Goal: Information Seeking & Learning: Learn about a topic

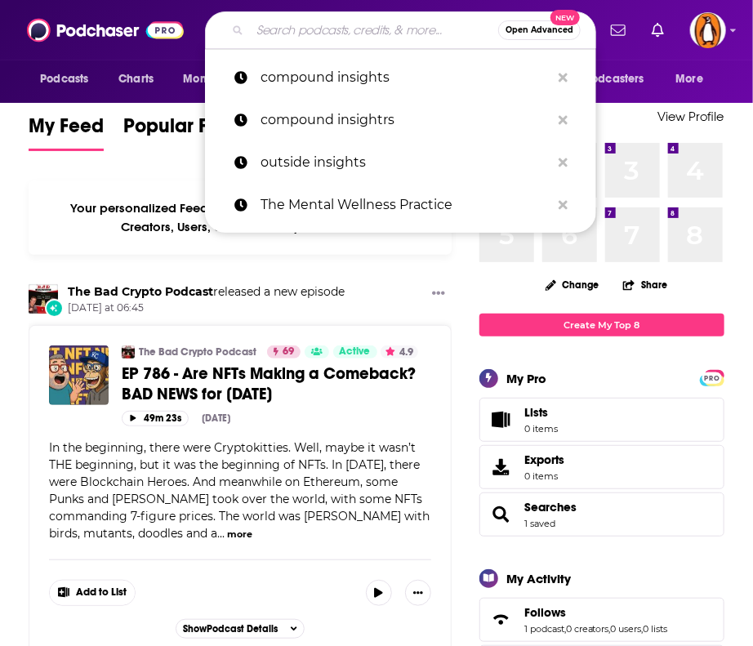
click at [307, 35] on input "Search podcasts, credits, & more..." at bounding box center [374, 30] width 248 height 26
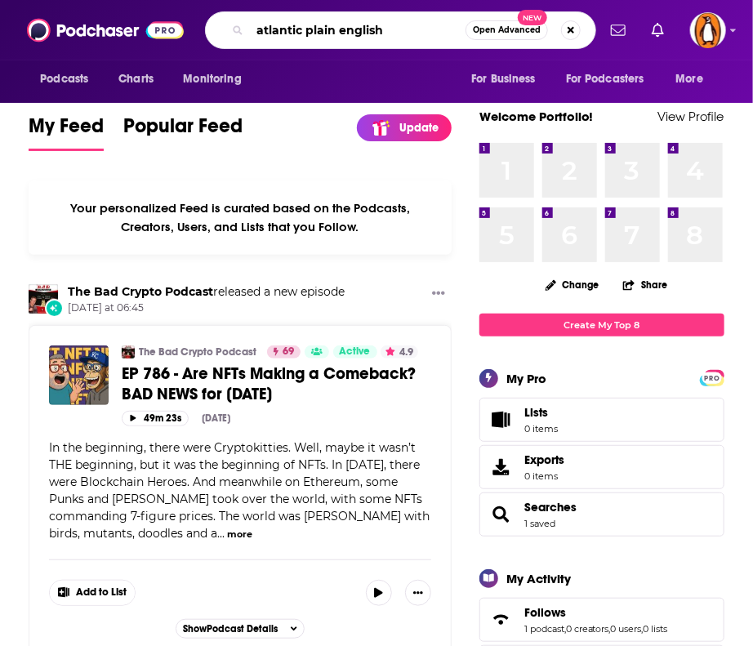
type input "atlantic plain english"
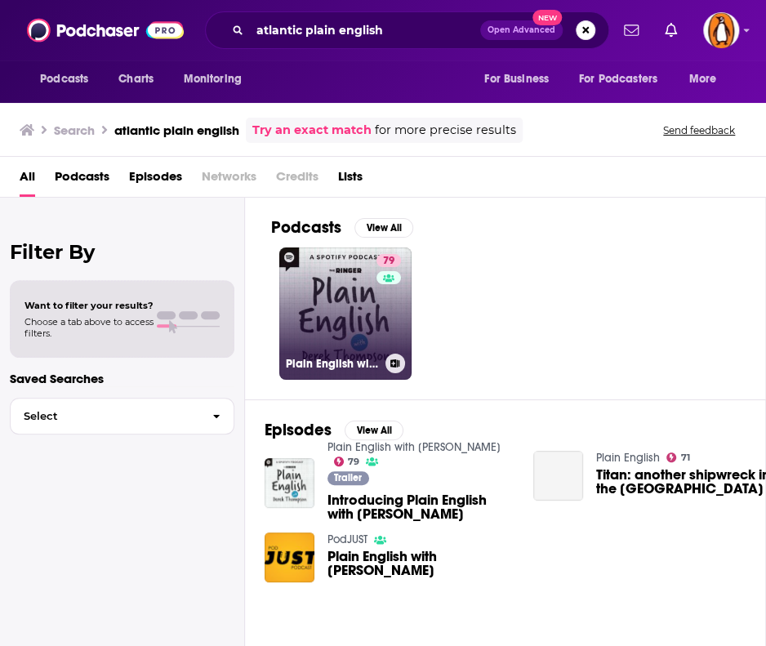
click at [322, 326] on link "79 Plain English with [PERSON_NAME]" at bounding box center [345, 313] width 132 height 132
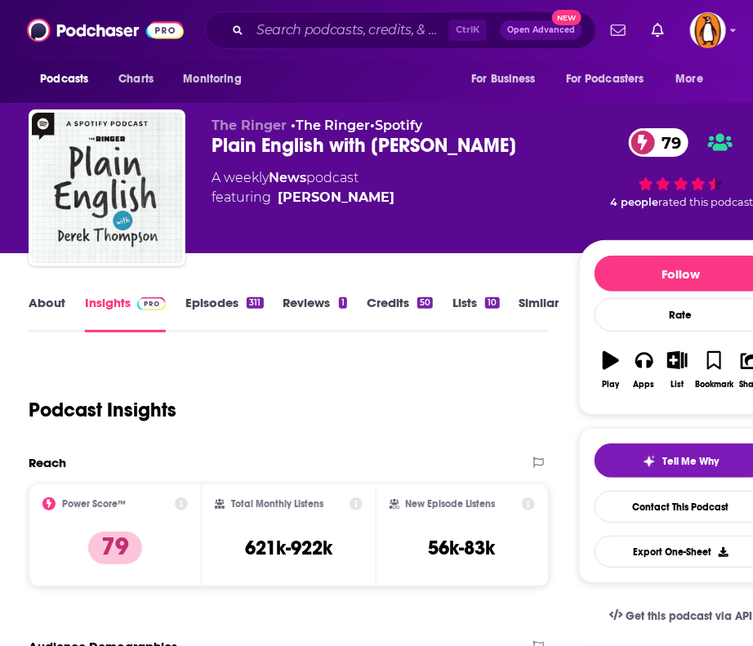
click at [42, 303] on link "About" at bounding box center [47, 314] width 37 height 38
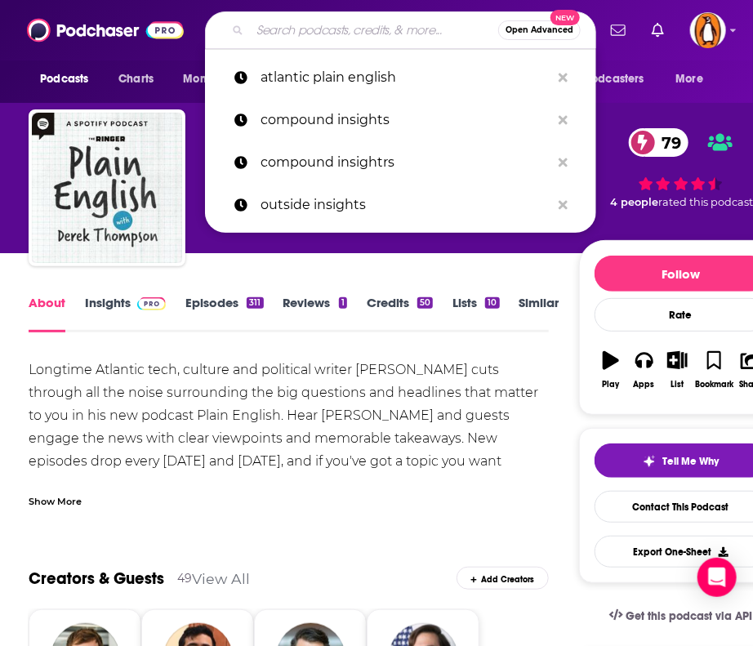
click at [315, 24] on input "Search podcasts, credits, & more..." at bounding box center [374, 30] width 248 height 26
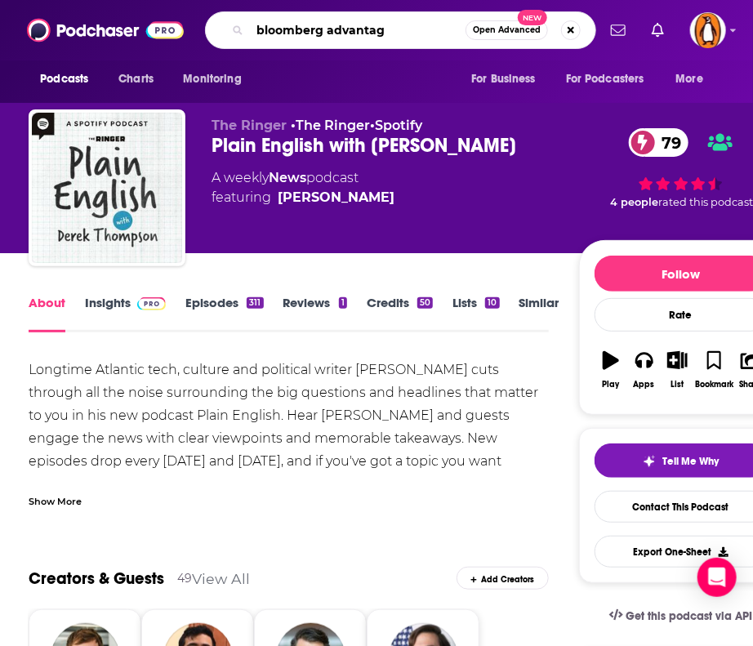
type input "bloomberg advantage"
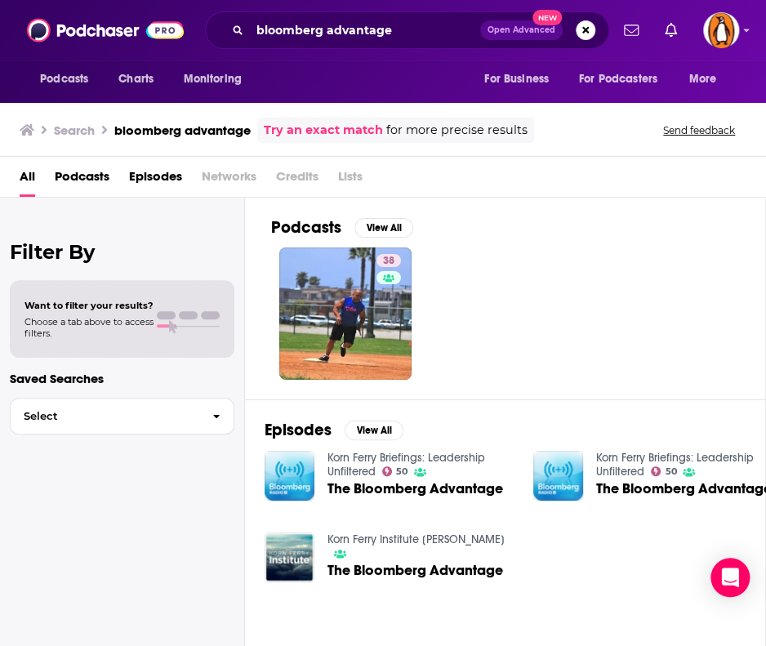
click at [365, 44] on div "bloomberg advantage Open Advanced New" at bounding box center [407, 30] width 404 height 38
click at [354, 27] on input "bloomberg advantage" at bounding box center [365, 30] width 230 height 26
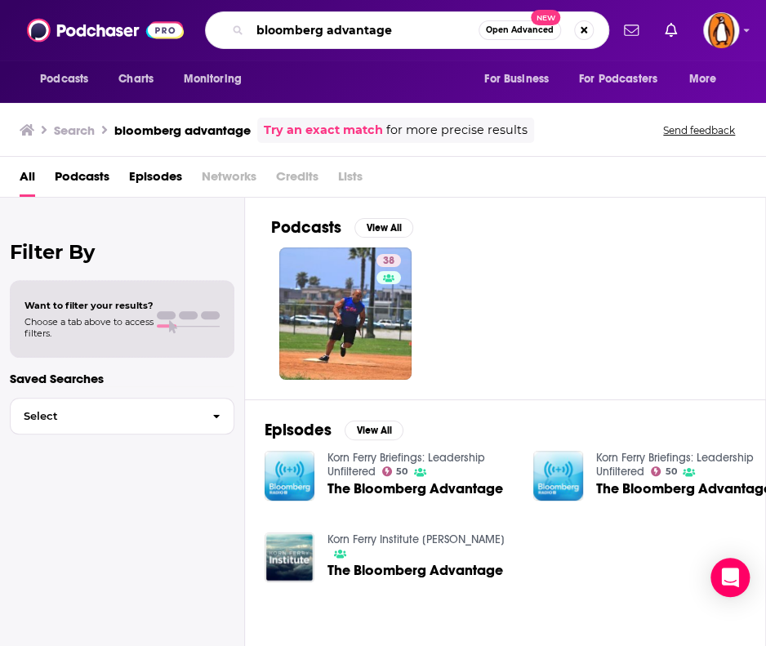
click at [354, 27] on input "bloomberg advantage" at bounding box center [364, 30] width 229 height 26
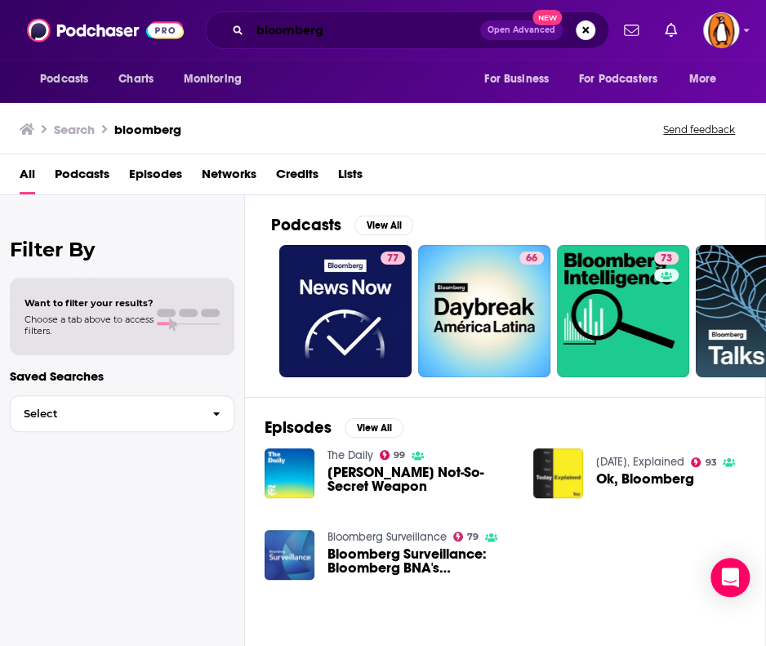
click at [287, 20] on input "bloomberg" at bounding box center [365, 30] width 230 height 26
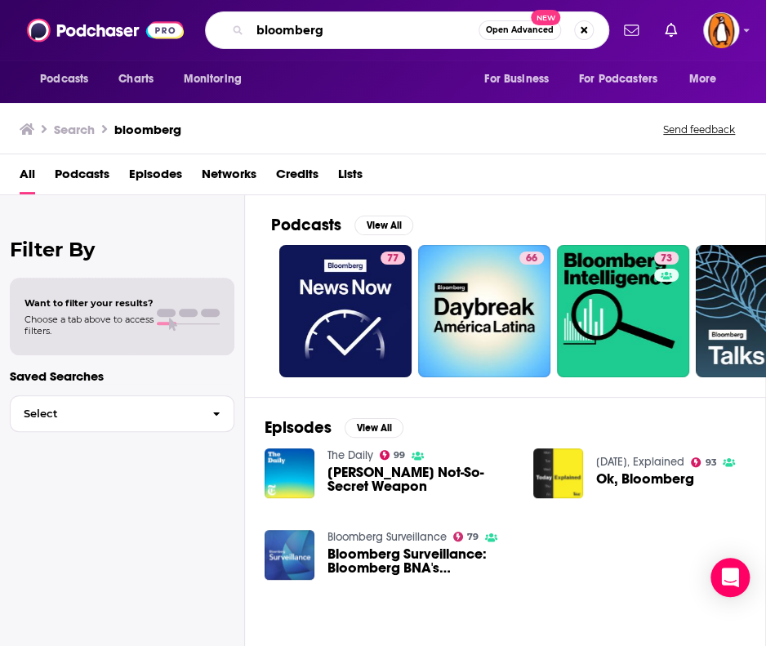
click at [287, 20] on input "bloomberg" at bounding box center [364, 30] width 229 height 26
type input "odd lots"
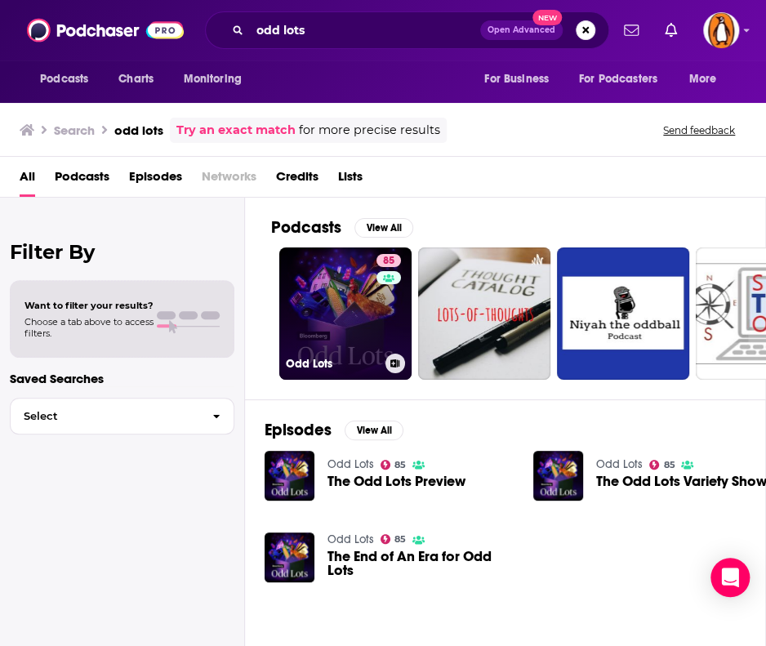
click at [346, 309] on link "85 Odd Lots" at bounding box center [345, 313] width 132 height 132
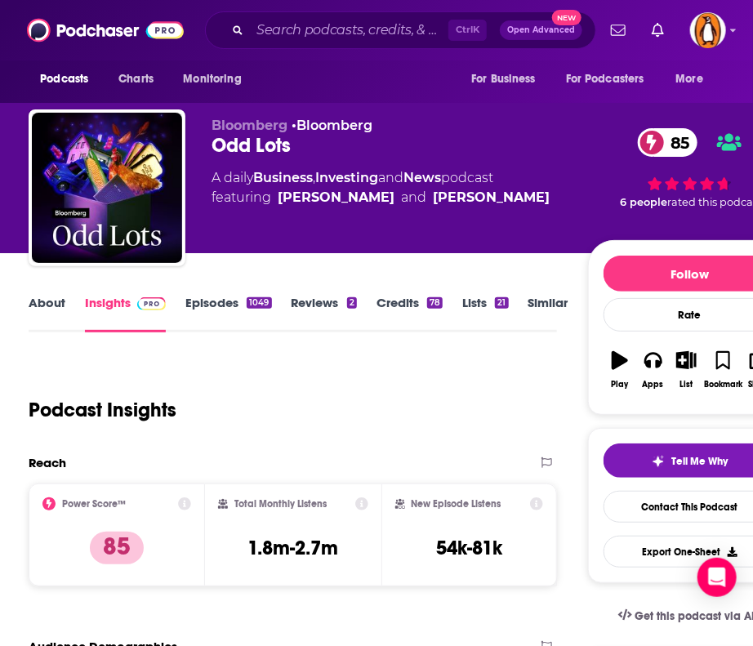
click at [56, 301] on link "About" at bounding box center [47, 314] width 37 height 38
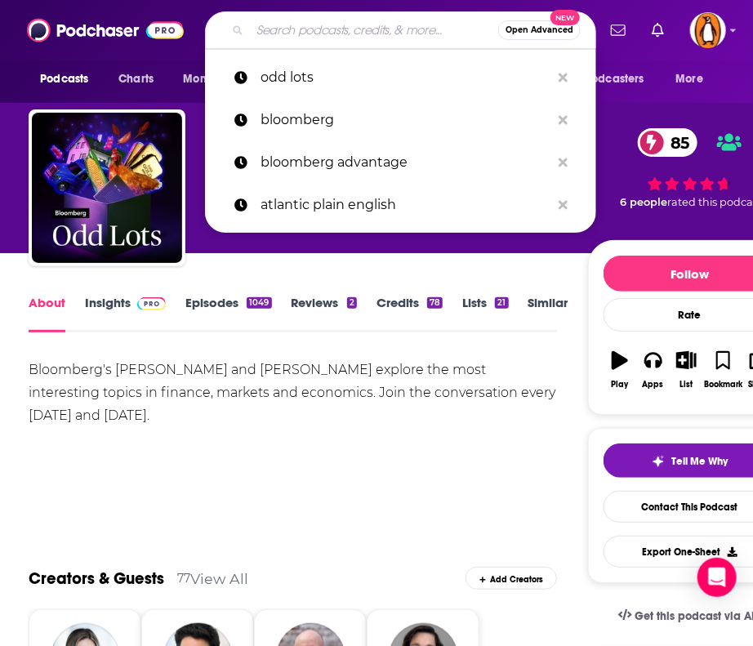
click at [288, 25] on input "Search podcasts, credits, & more..." at bounding box center [374, 30] width 248 height 26
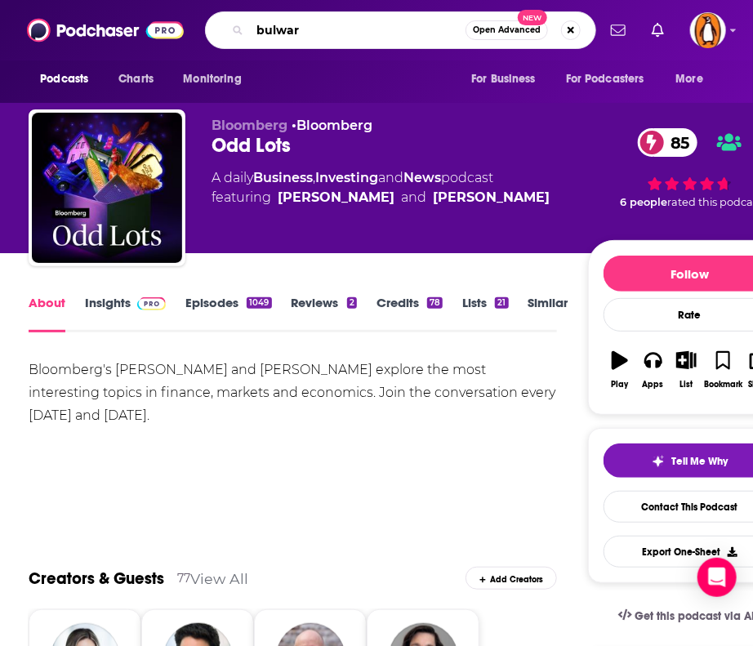
type input "bulwark"
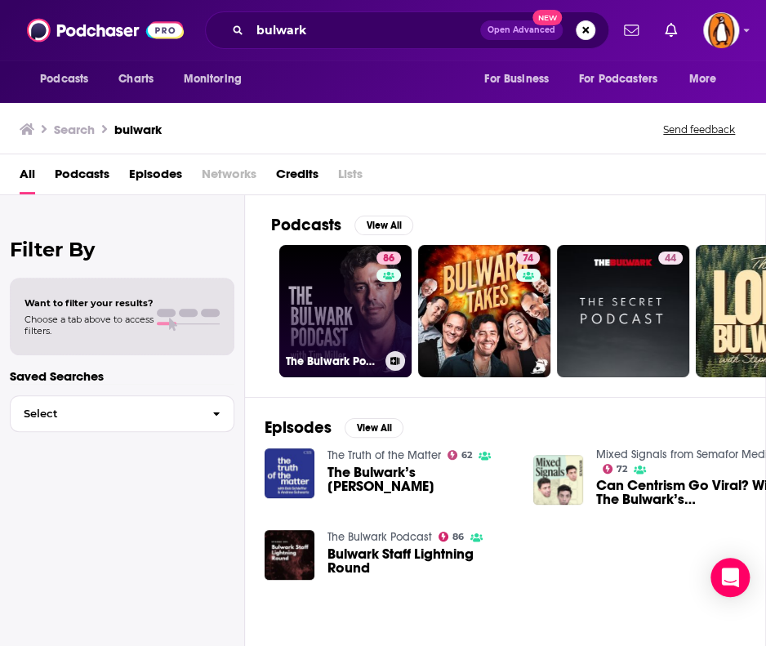
click at [346, 314] on link "86 The Bulwark Podcast" at bounding box center [345, 311] width 132 height 132
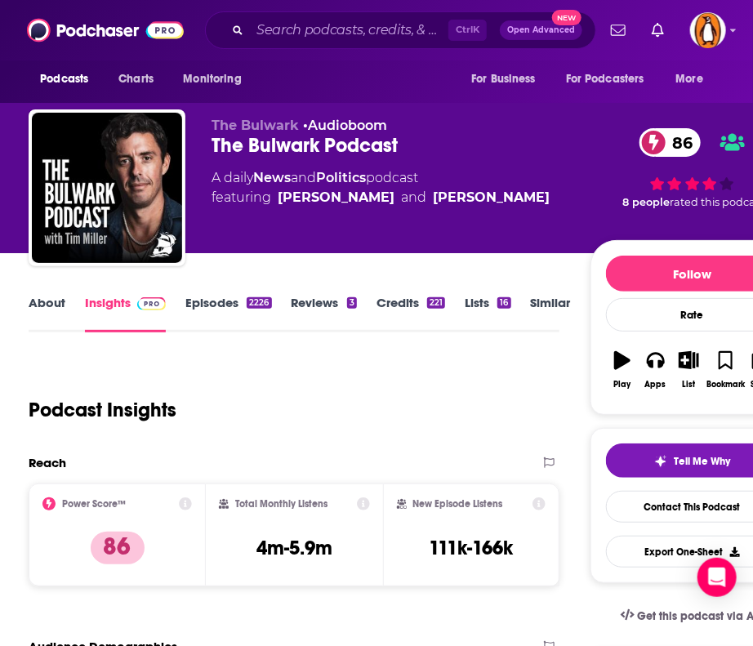
click at [48, 303] on link "About" at bounding box center [47, 314] width 37 height 38
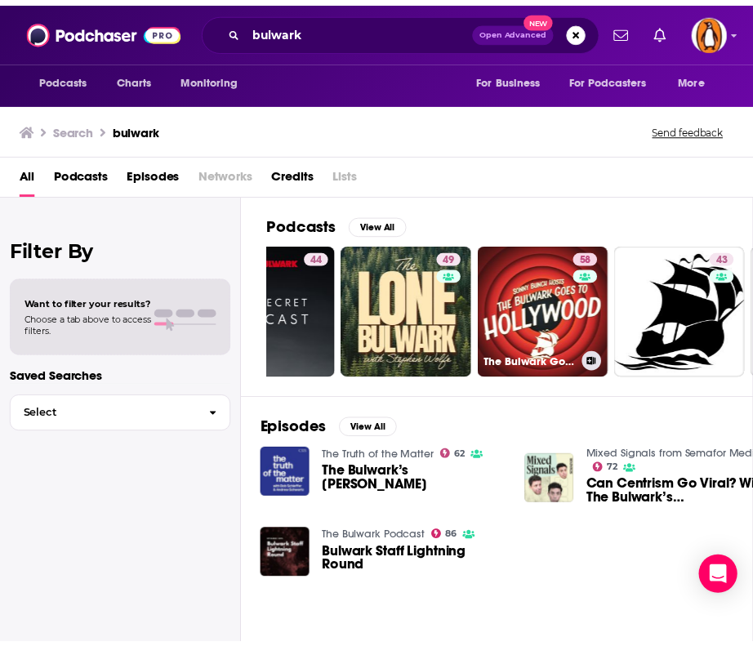
scroll to position [0, 501]
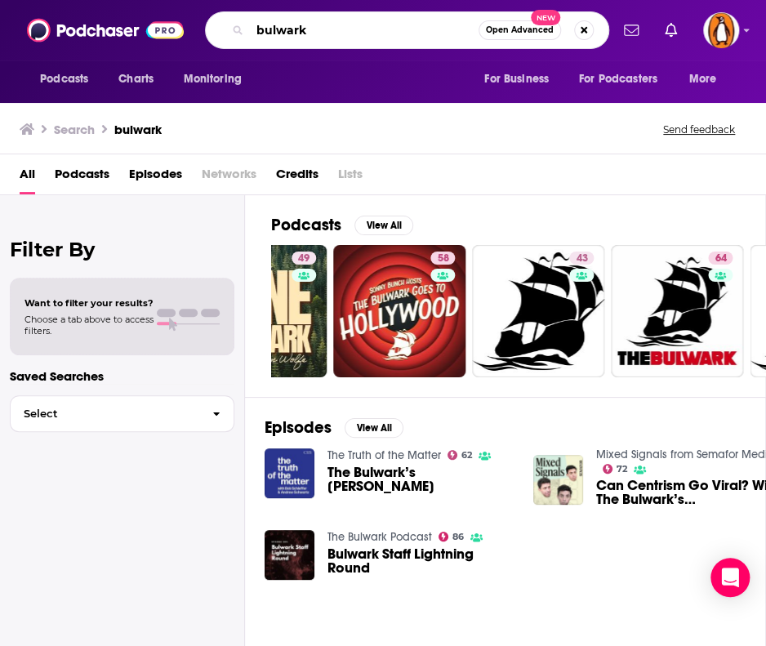
click at [352, 38] on input "bulwark" at bounding box center [364, 30] width 229 height 26
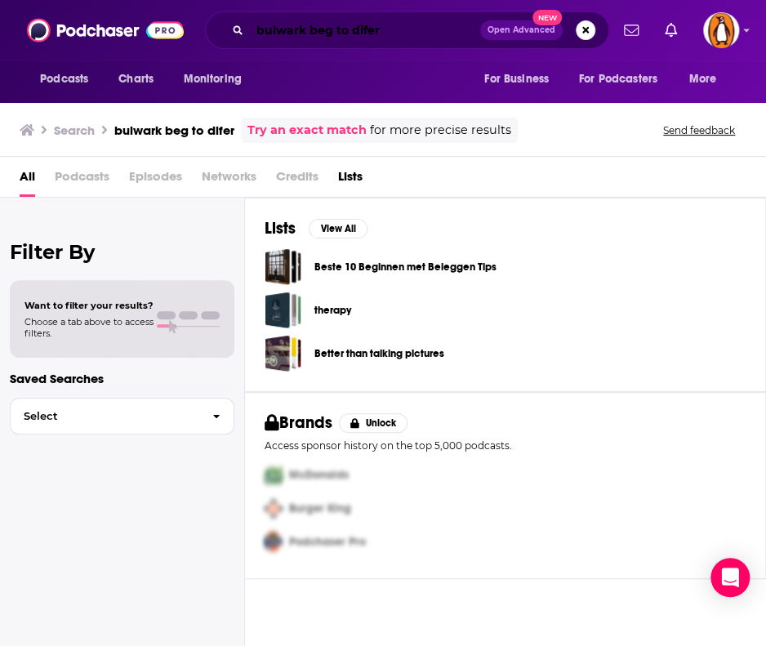
click at [364, 32] on input "bulwark beg to difer" at bounding box center [365, 30] width 230 height 26
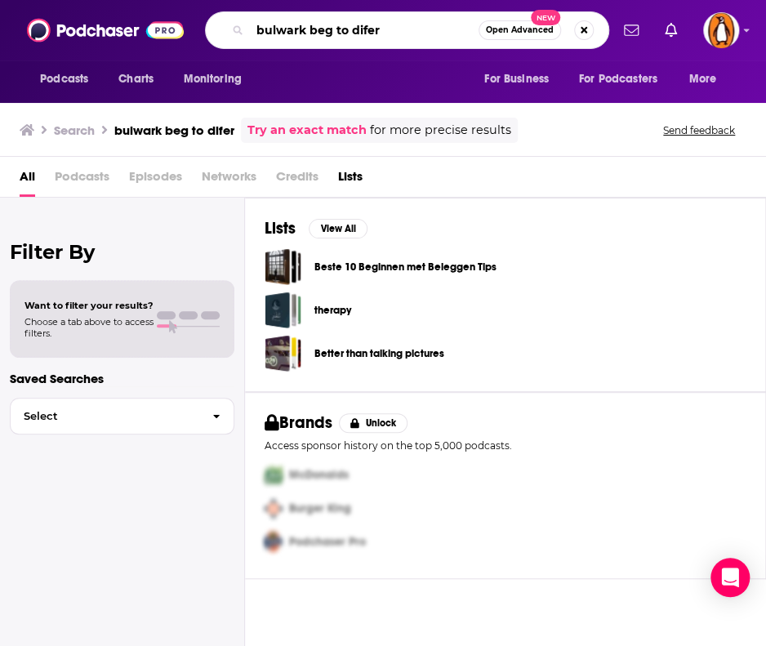
click at [364, 32] on input "bulwark beg to difer" at bounding box center [364, 30] width 229 height 26
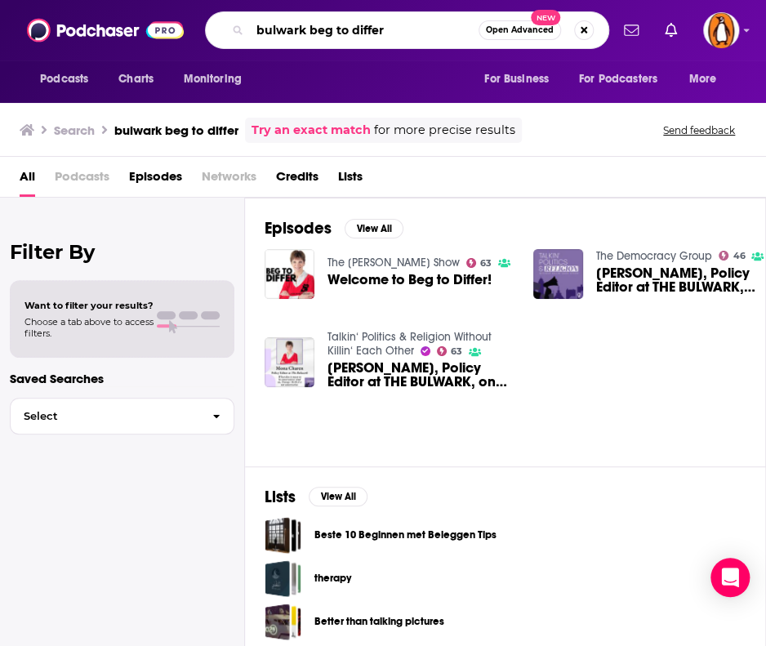
drag, startPoint x: 310, startPoint y: 32, endPoint x: 189, endPoint y: 30, distance: 121.7
click at [189, 30] on div "Podcasts Charts Monitoring bulwark beg to differ Open Advanced New For Business…" at bounding box center [383, 30] width 766 height 60
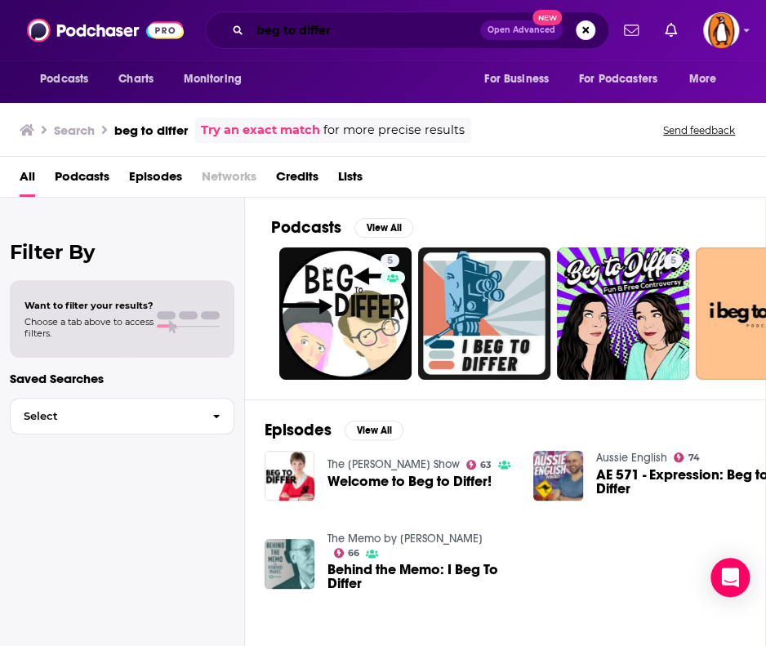
click at [294, 24] on input "beg to differ" at bounding box center [365, 30] width 230 height 26
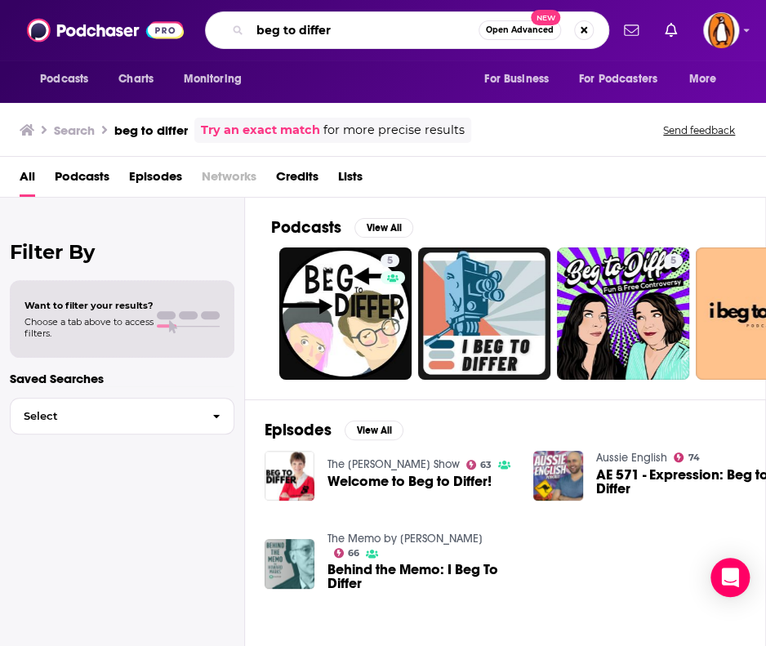
click at [294, 24] on input "beg to differ" at bounding box center [364, 30] width 229 height 26
type input "[PERSON_NAME]"
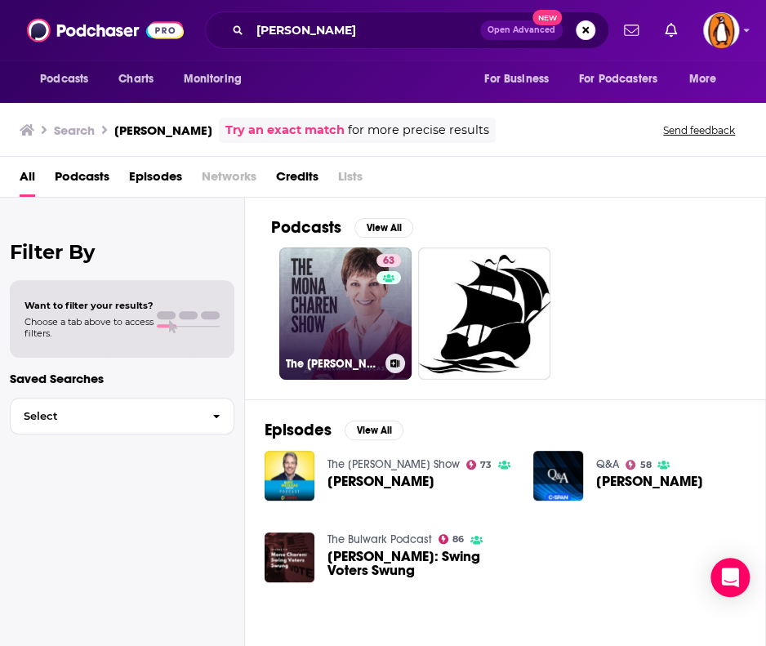
click at [340, 323] on link "63 The [PERSON_NAME] Show" at bounding box center [345, 313] width 132 height 132
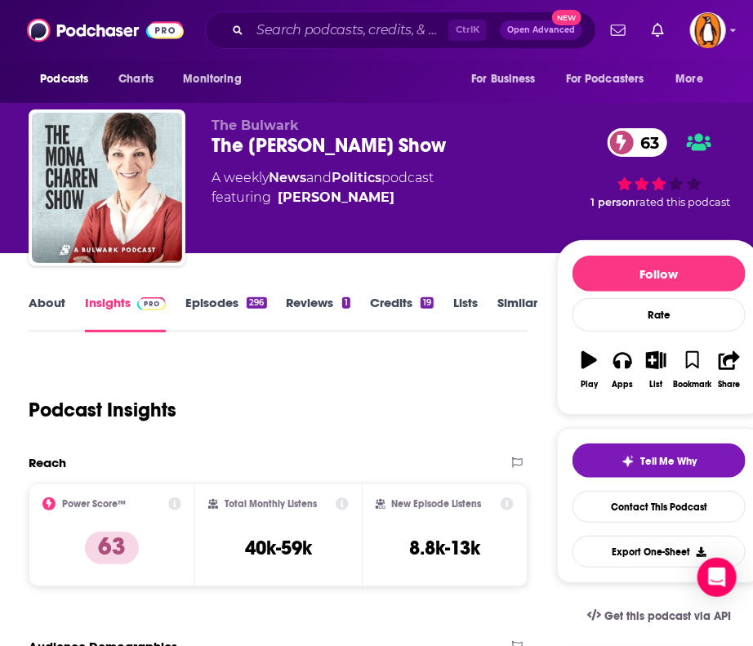
click at [35, 301] on link "About" at bounding box center [47, 314] width 37 height 38
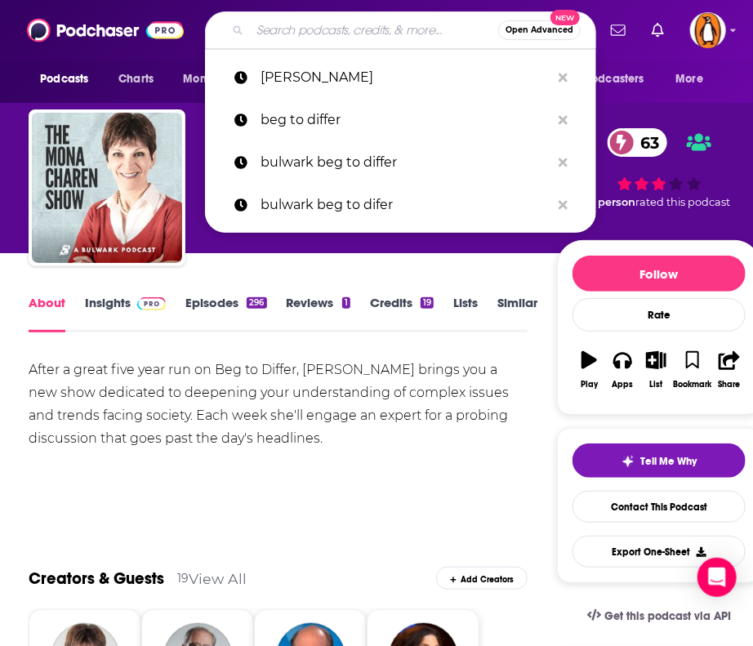
click at [274, 30] on input "Search podcasts, credits, & more..." at bounding box center [374, 30] width 248 height 26
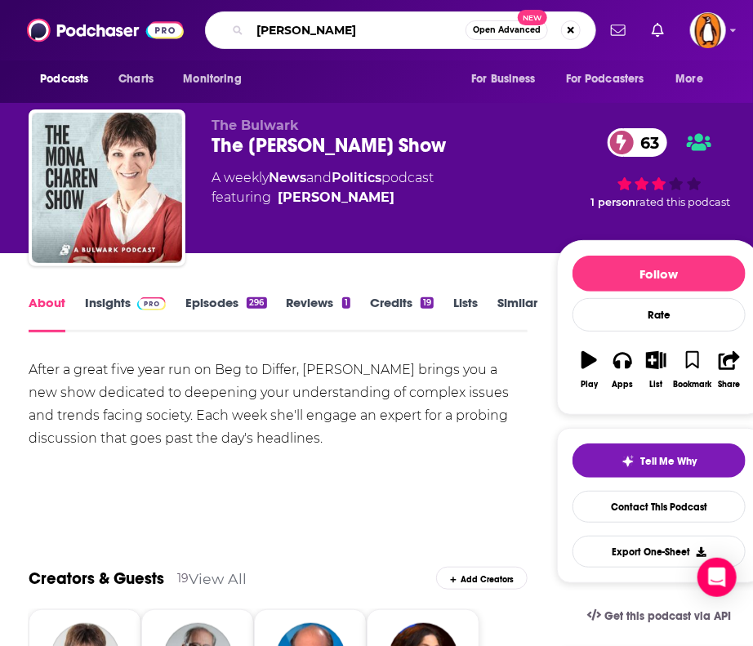
type input "[PERSON_NAME]"
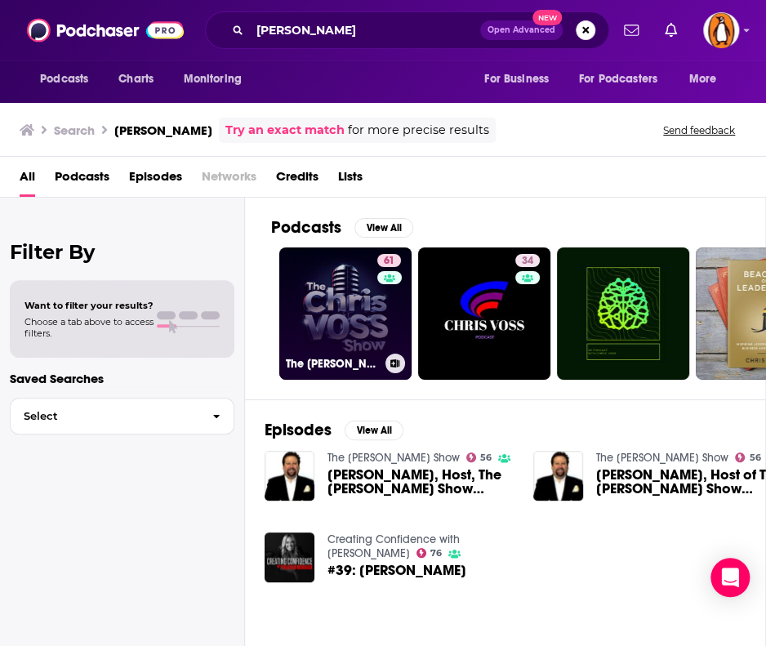
click at [327, 319] on link "61 The [PERSON_NAME] Show" at bounding box center [345, 313] width 132 height 132
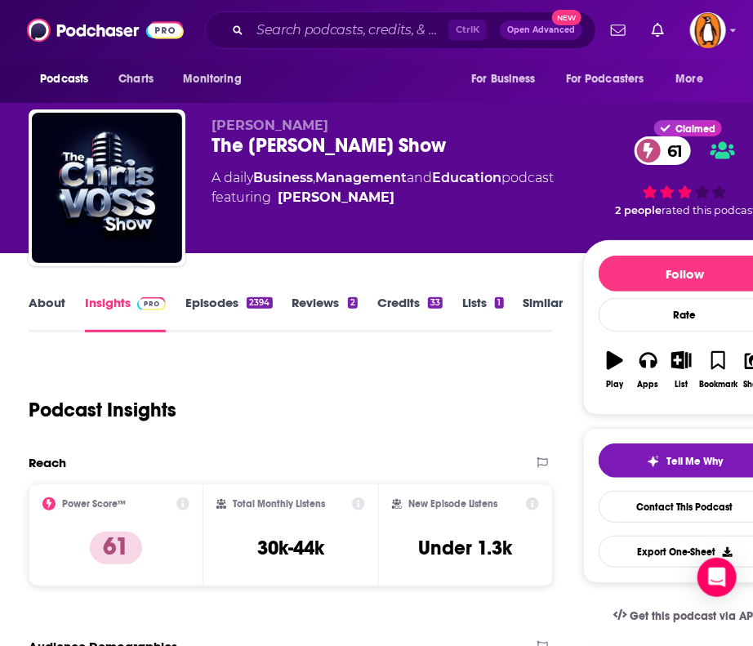
click at [39, 304] on link "About" at bounding box center [47, 314] width 37 height 38
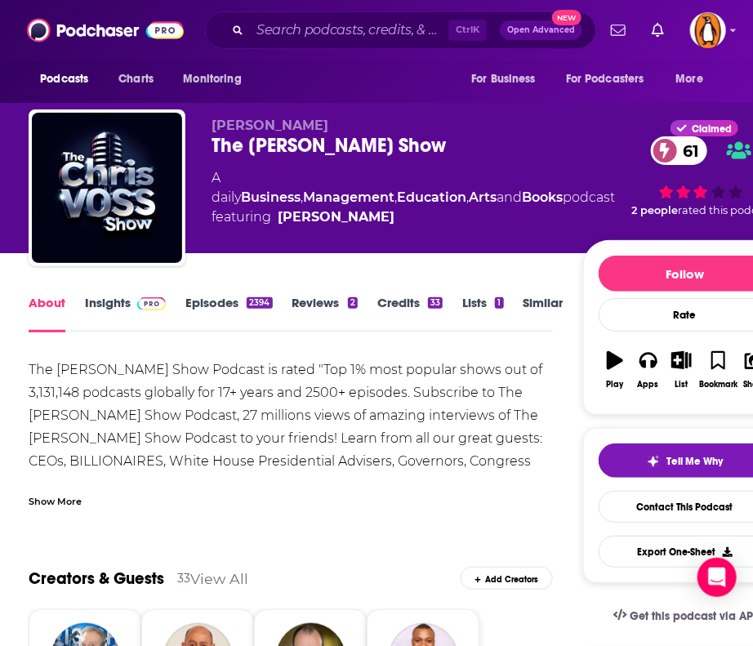
click at [64, 501] on div "Show More" at bounding box center [55, 500] width 53 height 16
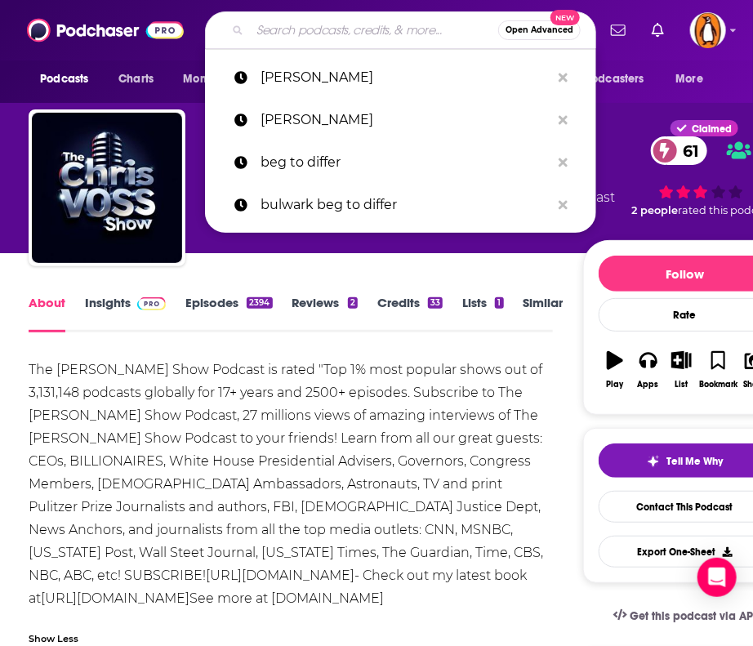
click at [279, 27] on input "Search podcasts, credits, & more..." at bounding box center [374, 30] width 248 height 26
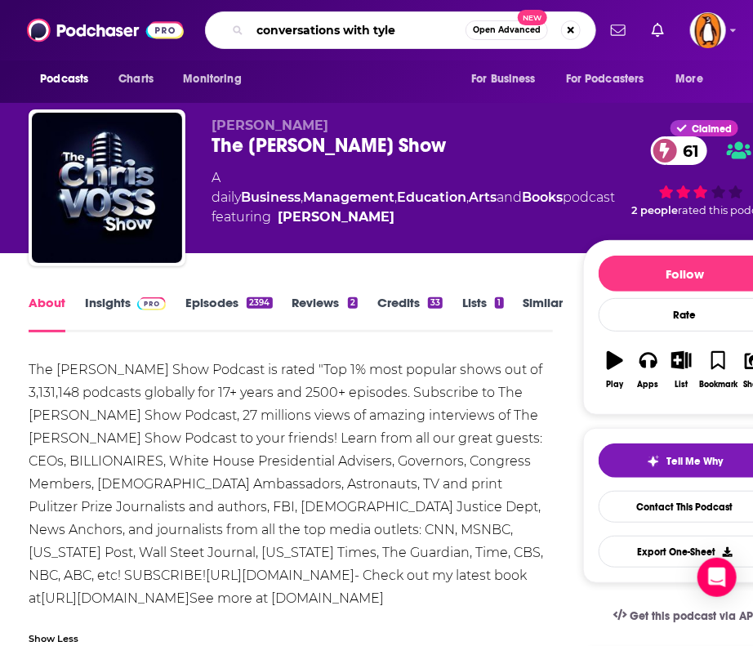
type input "conversations with [PERSON_NAME]"
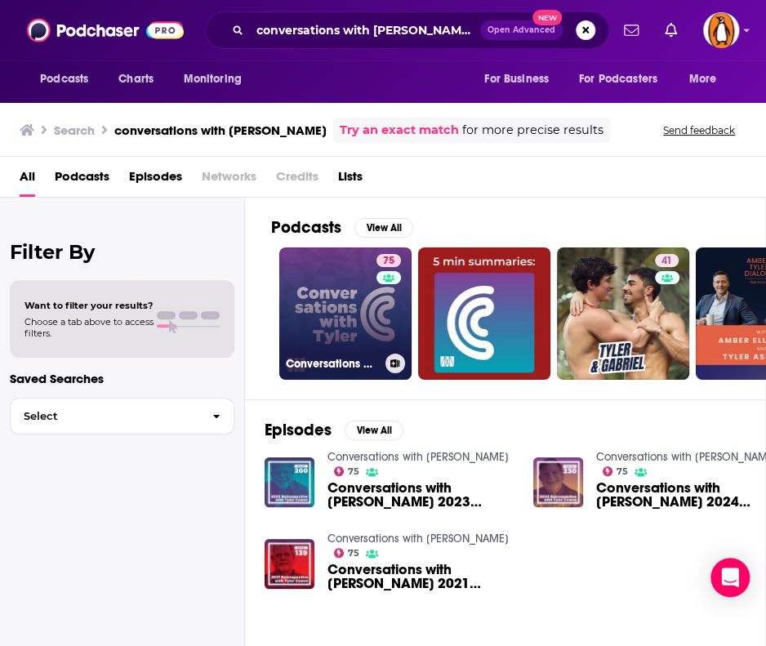
click at [317, 304] on link "75 Conversations with [PERSON_NAME]" at bounding box center [345, 313] width 132 height 132
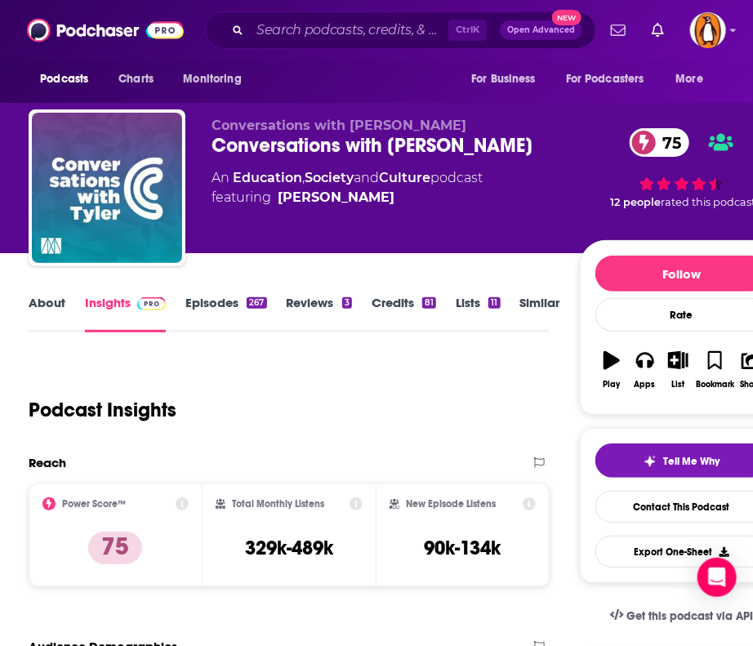
click at [37, 300] on link "About" at bounding box center [47, 314] width 37 height 38
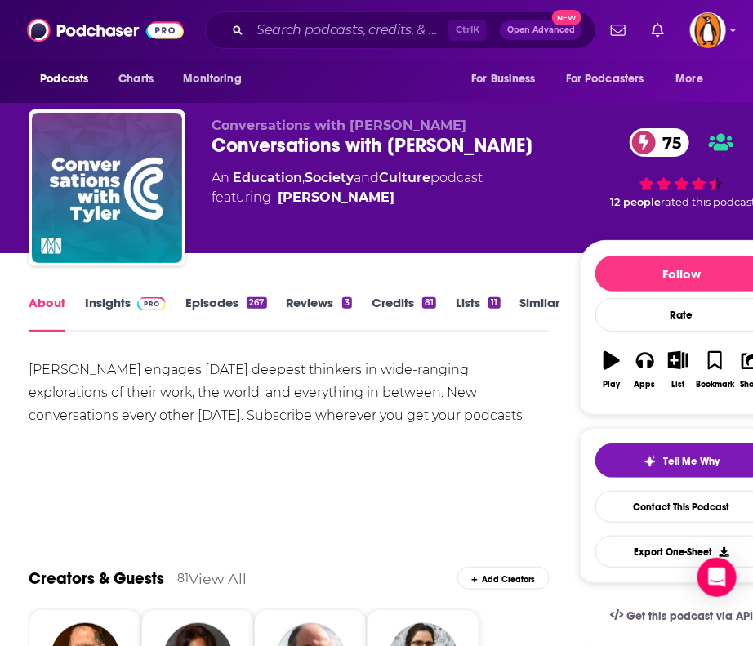
click at [231, 310] on link "Episodes 267" at bounding box center [225, 314] width 81 height 38
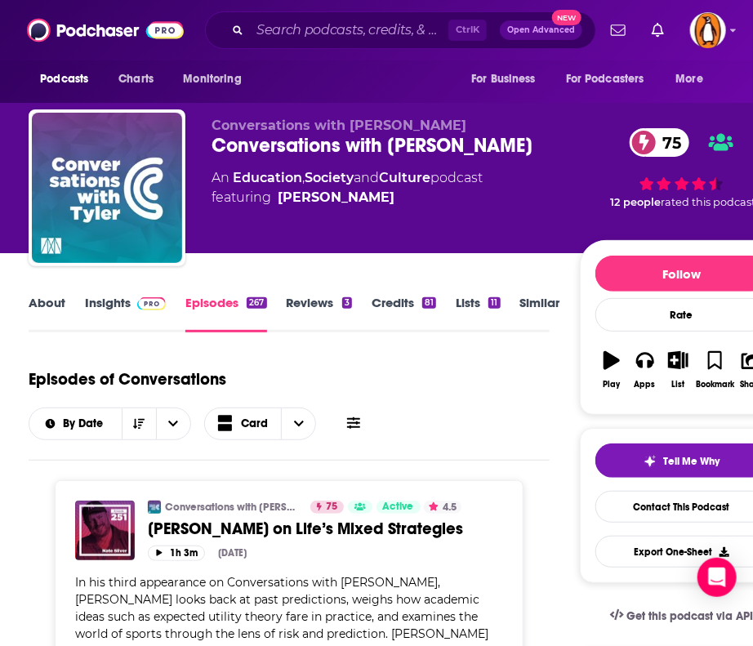
click at [110, 309] on link "Insights" at bounding box center [125, 314] width 81 height 38
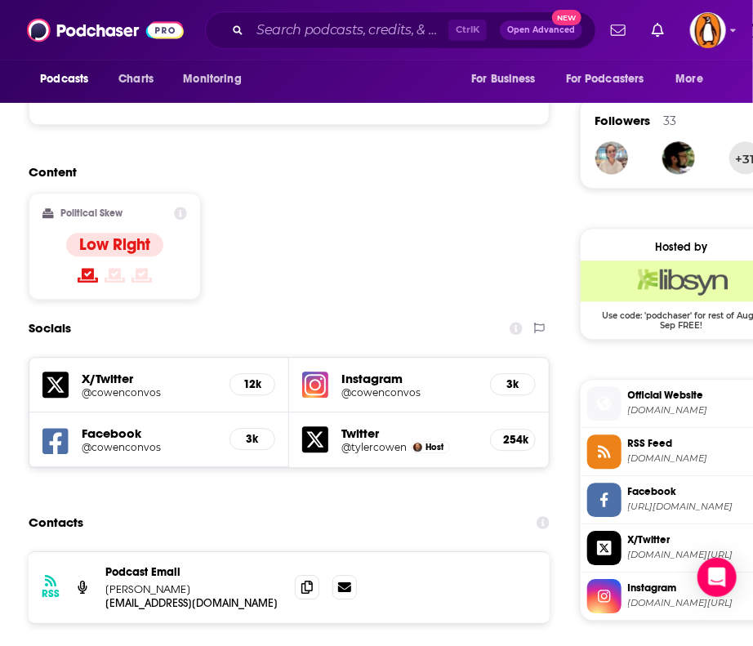
scroll to position [1323, 0]
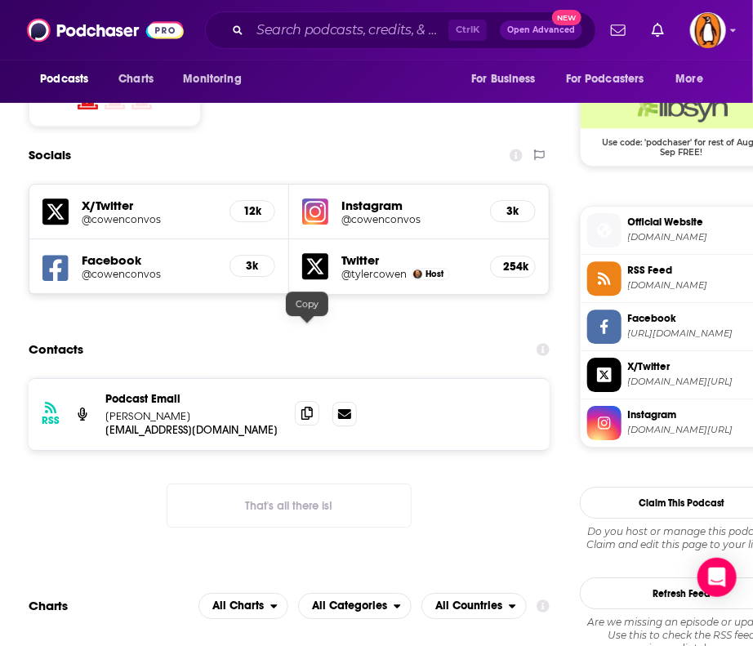
click at [306, 407] on icon at bounding box center [306, 413] width 11 height 13
click at [286, 16] on div "Ctrl K Open Advanced New" at bounding box center [400, 30] width 391 height 38
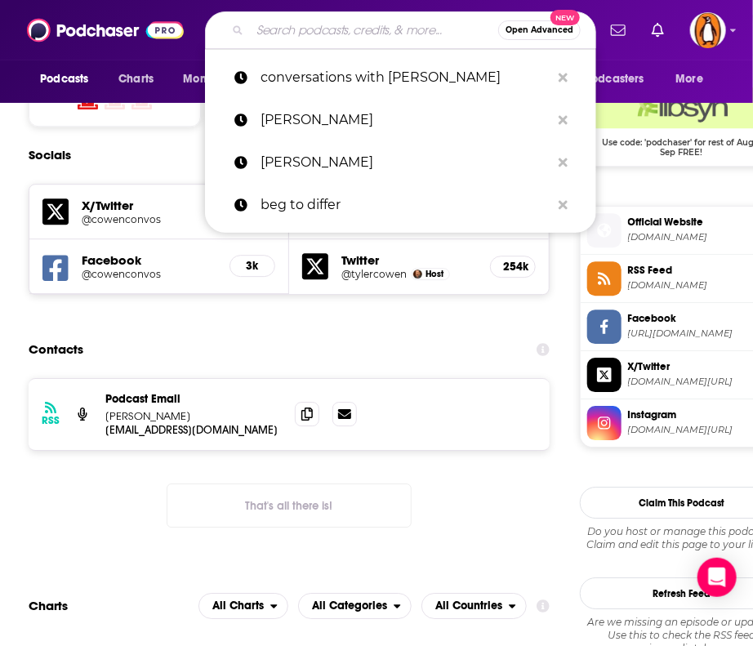
click at [287, 22] on input "Search podcasts, credits, & more..." at bounding box center [374, 30] width 248 height 26
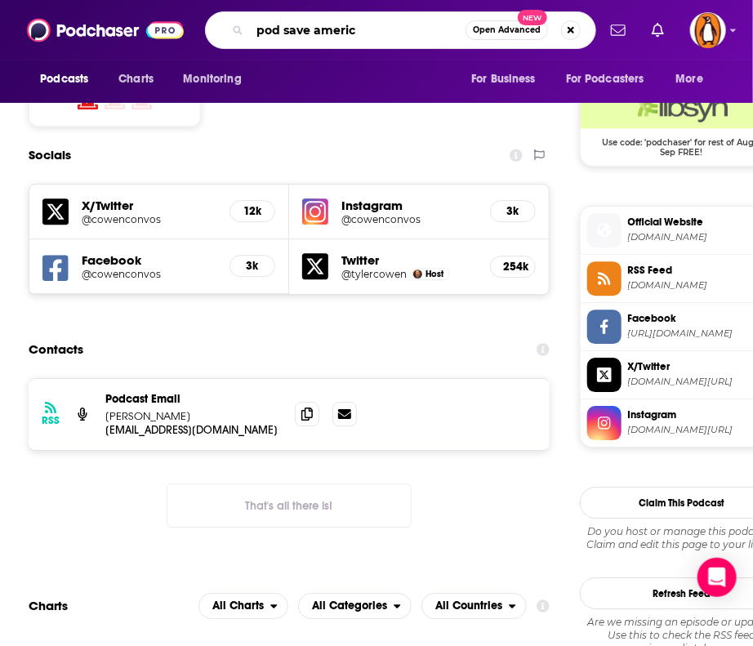
type input "pod save america"
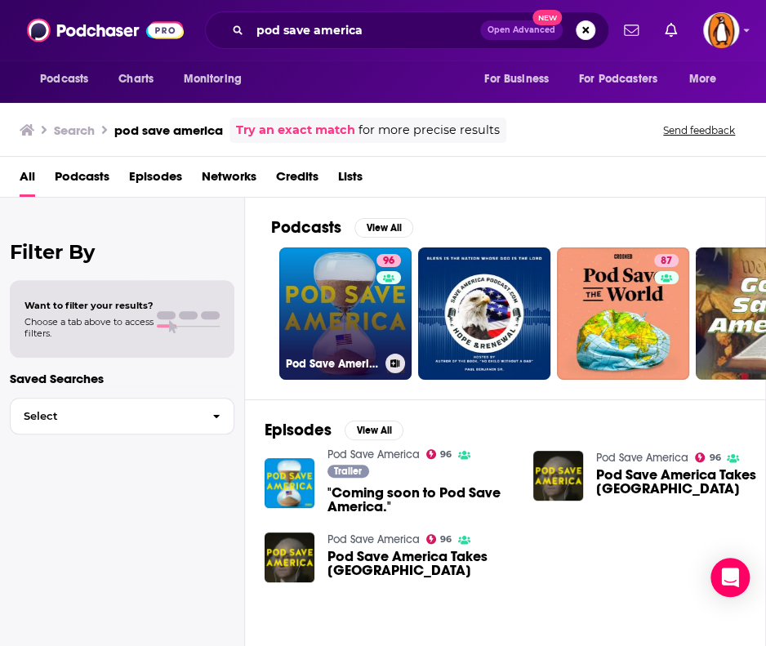
click at [323, 303] on link "96 Pod Save America" at bounding box center [345, 313] width 132 height 132
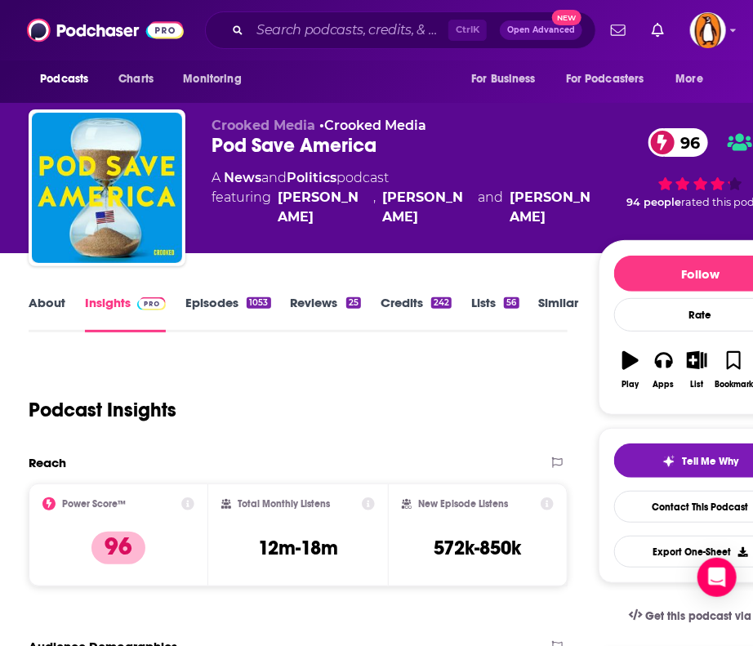
click at [46, 315] on link "About" at bounding box center [47, 314] width 37 height 38
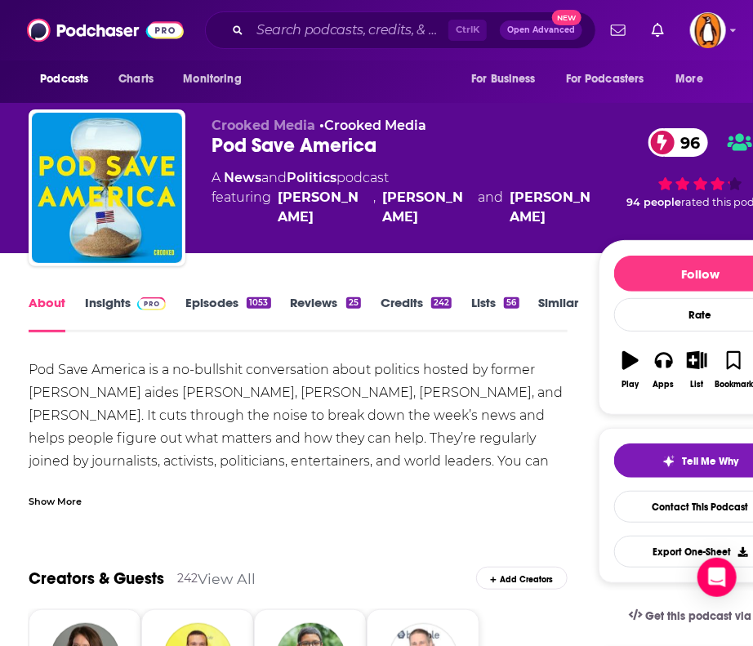
click at [125, 313] on link "Insights" at bounding box center [125, 314] width 81 height 38
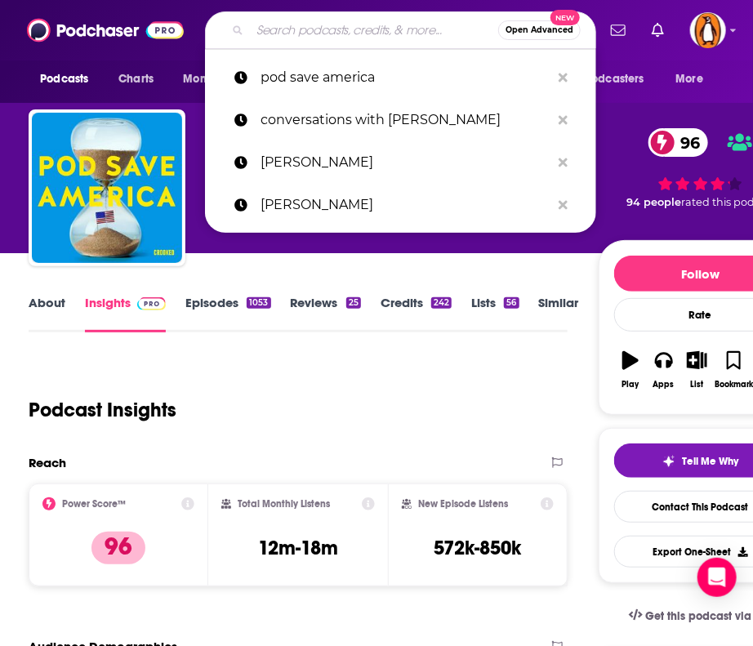
click at [318, 29] on input "Search podcasts, credits, & more..." at bounding box center [374, 30] width 248 height 26
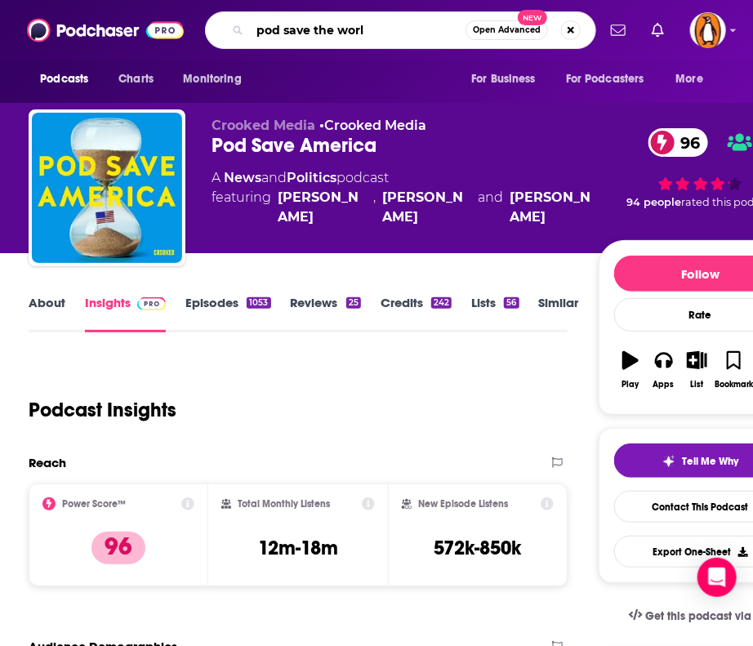
type input "pod save the world"
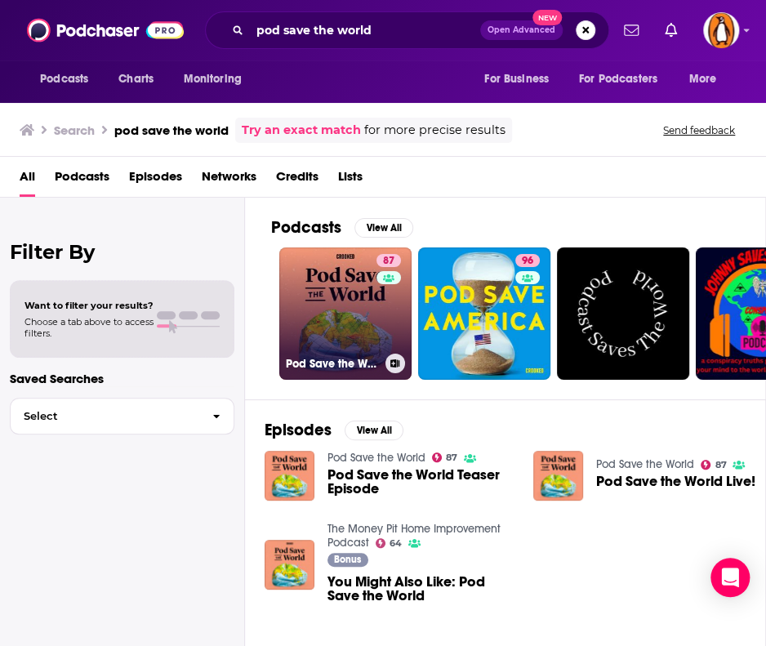
click at [301, 283] on link "87 Pod Save the World" at bounding box center [345, 313] width 132 height 132
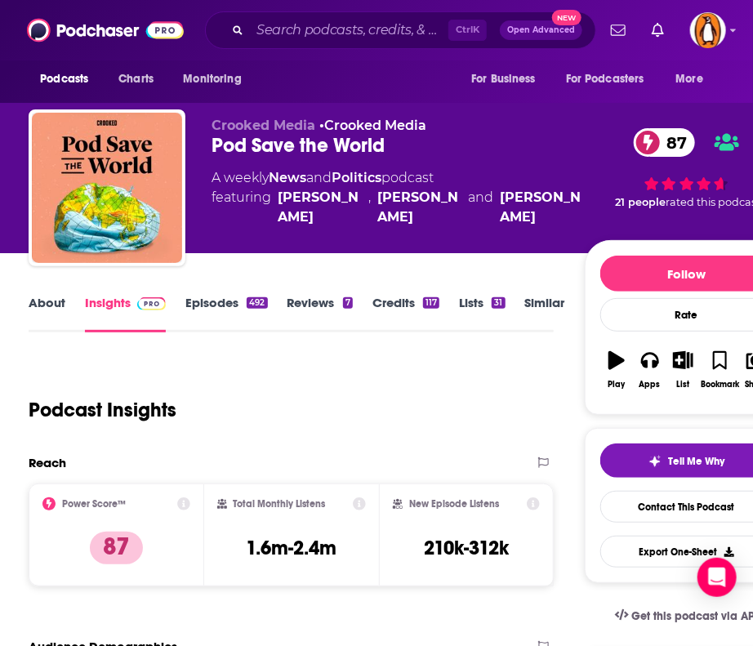
click at [38, 304] on link "About" at bounding box center [47, 314] width 37 height 38
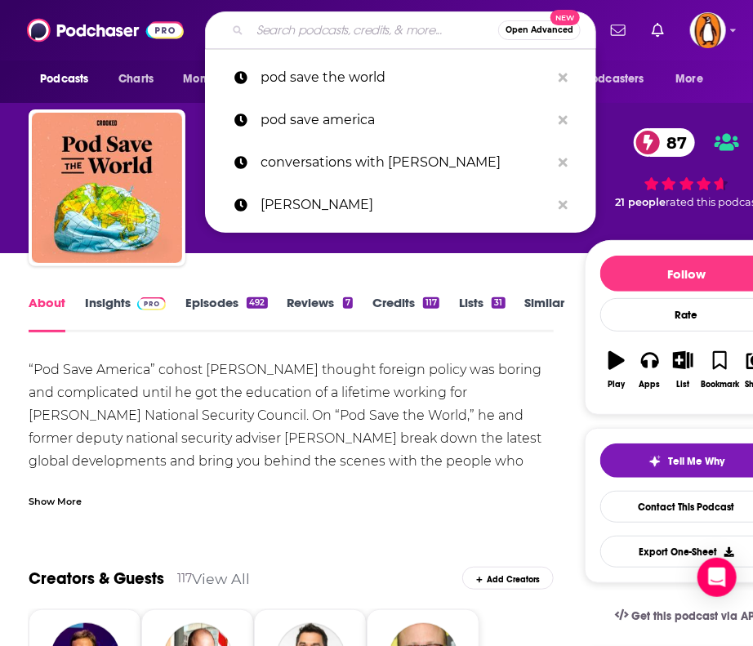
click at [299, 20] on input "Search podcasts, credits, & more..." at bounding box center [374, 30] width 248 height 26
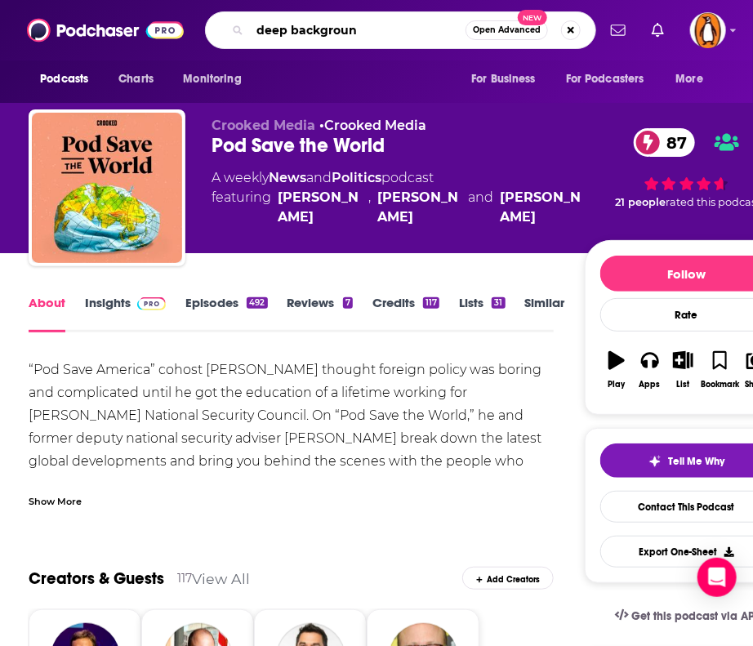
type input "deep background"
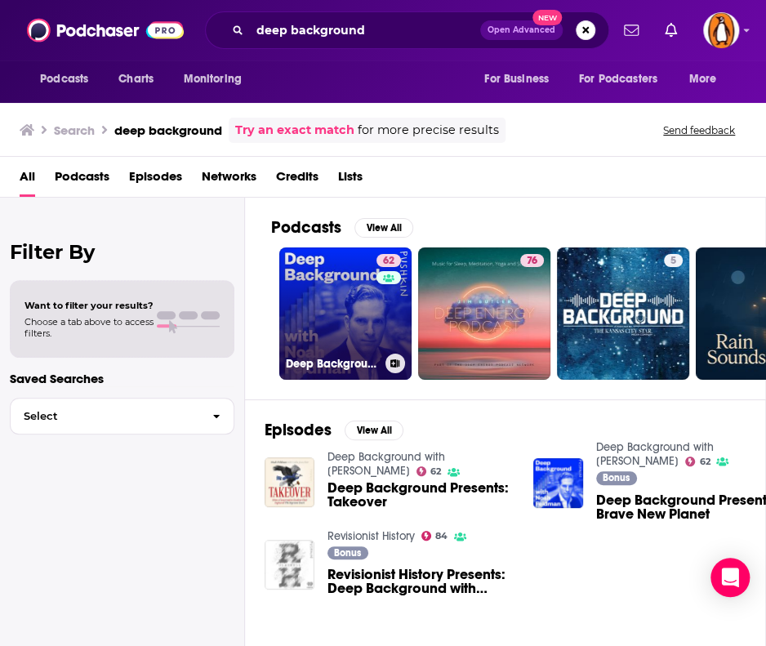
click at [342, 314] on link "62 Deep Background with [PERSON_NAME]" at bounding box center [345, 313] width 132 height 132
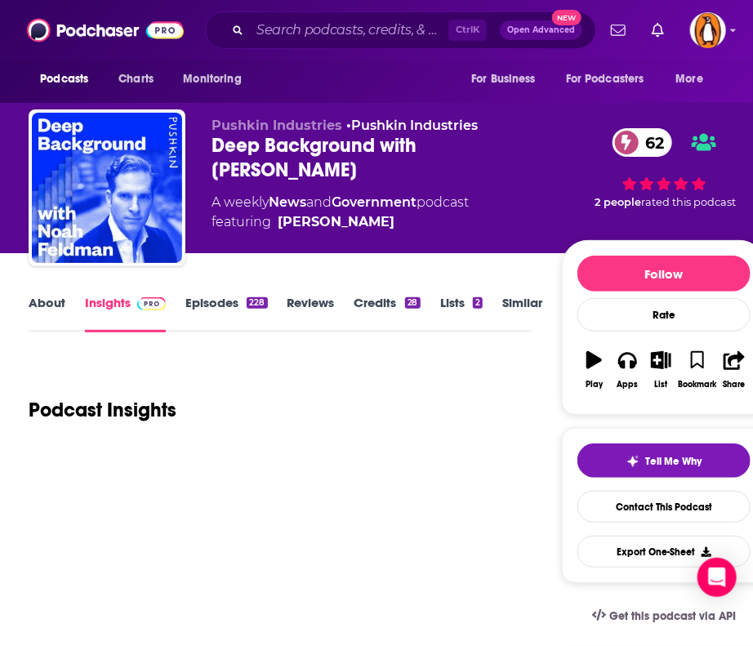
click at [42, 310] on link "About" at bounding box center [47, 314] width 37 height 38
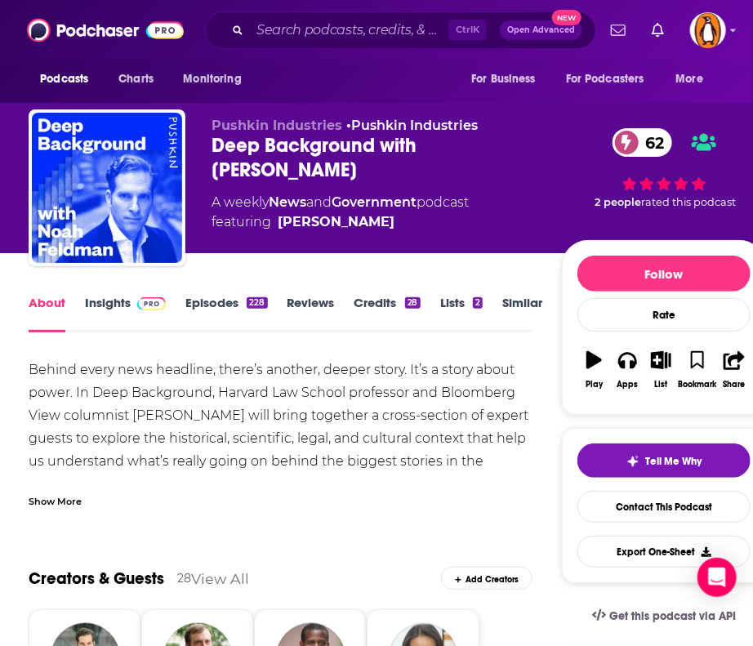
click at [120, 309] on link "Insights" at bounding box center [125, 314] width 81 height 38
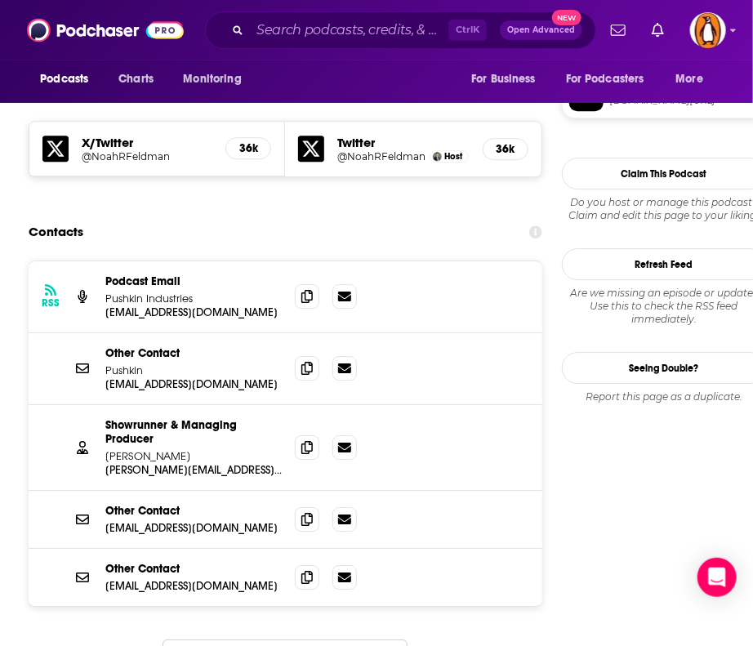
scroll to position [1408, 0]
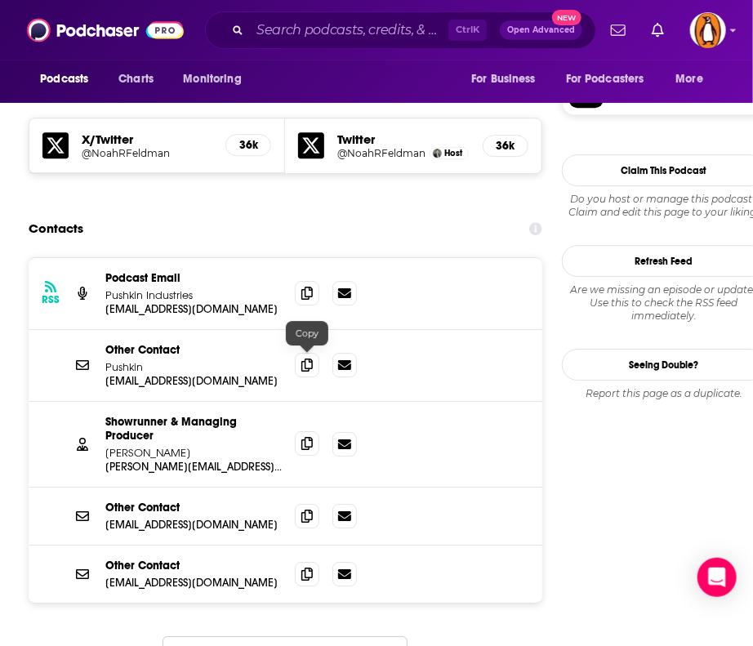
click at [315, 431] on span at bounding box center [307, 443] width 25 height 25
click at [278, 26] on input "Search podcasts, credits, & more..." at bounding box center [349, 30] width 198 height 26
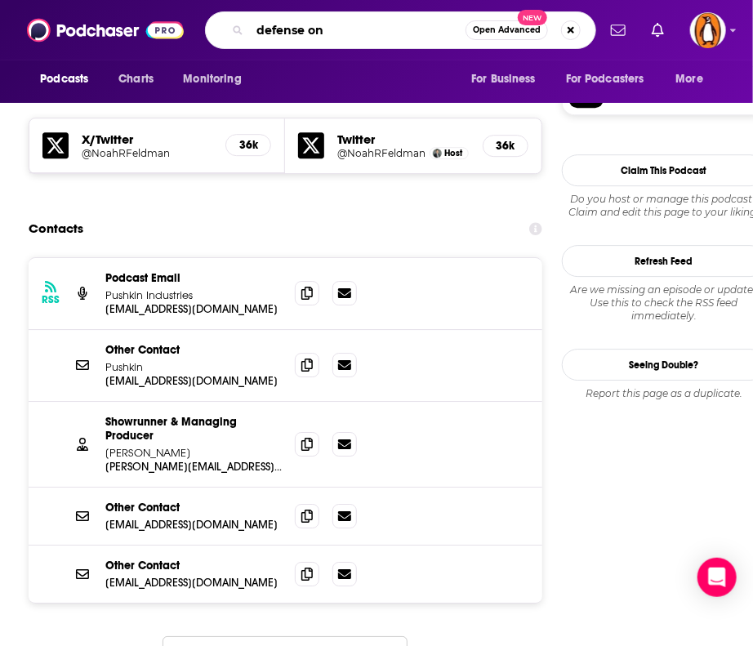
type input "defense one"
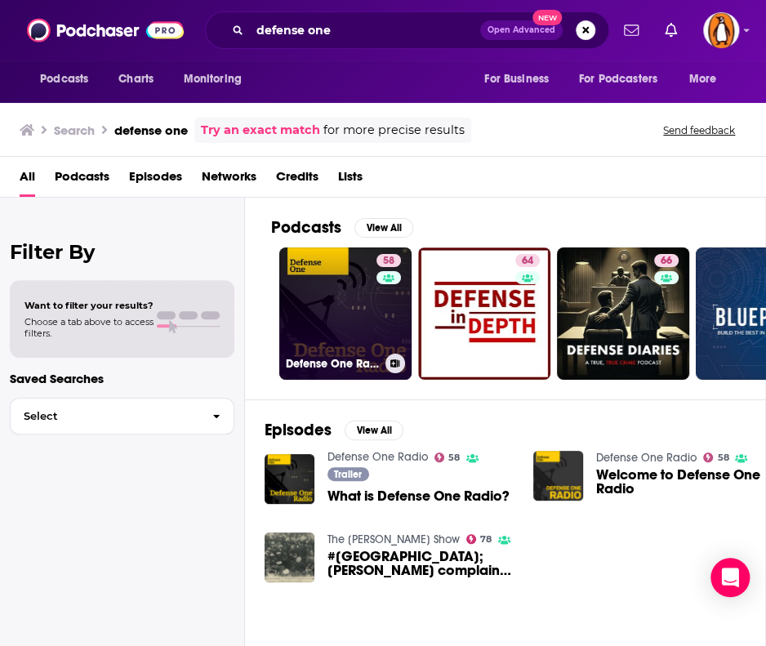
click at [332, 329] on link "58 Defense One Radio" at bounding box center [345, 313] width 132 height 132
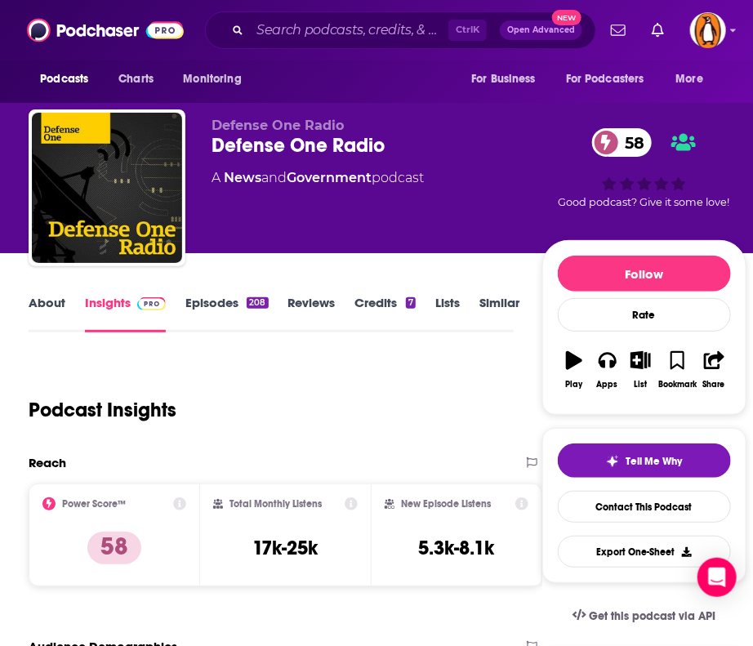
scroll to position [21, 0]
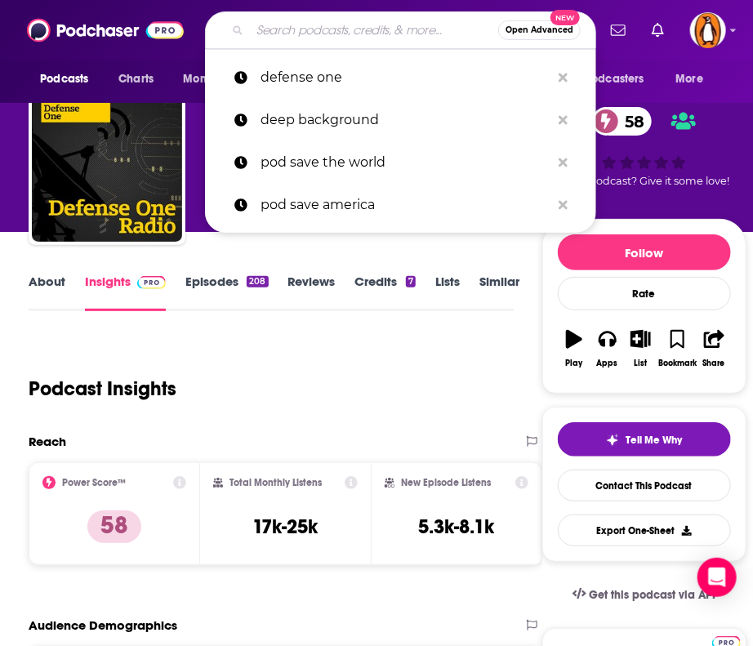
click at [283, 38] on input "Search podcasts, credits, & more..." at bounding box center [374, 30] width 248 height 26
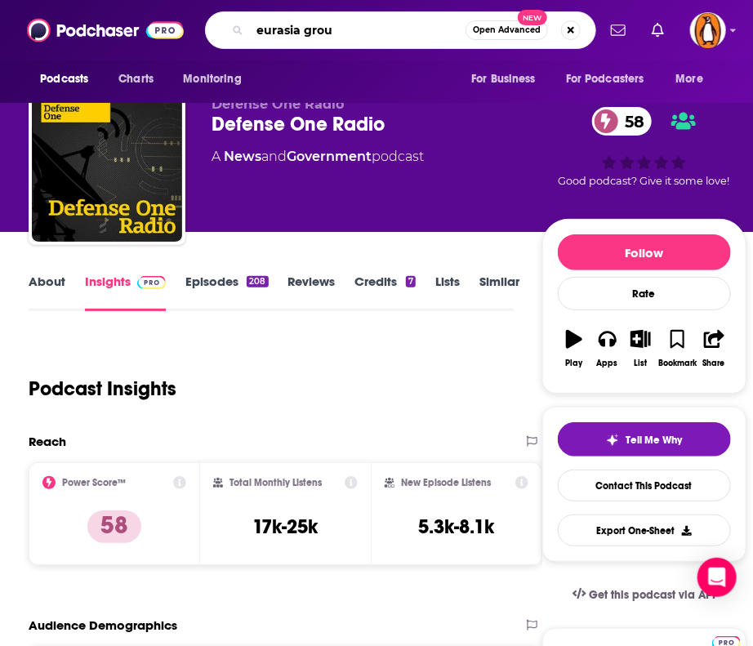
type input "eurasia group"
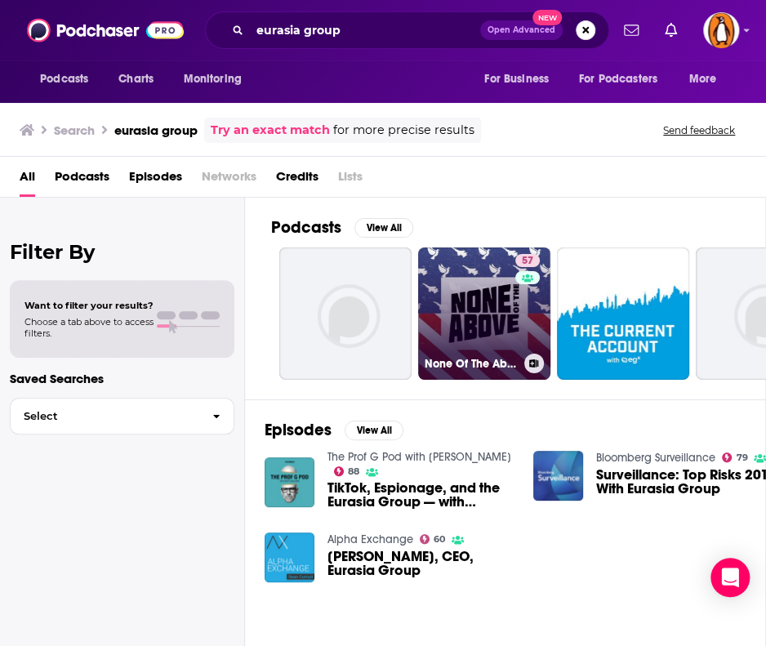
click at [485, 309] on link "57 None Of The Above" at bounding box center [484, 313] width 132 height 132
